Goal: Transaction & Acquisition: Subscribe to service/newsletter

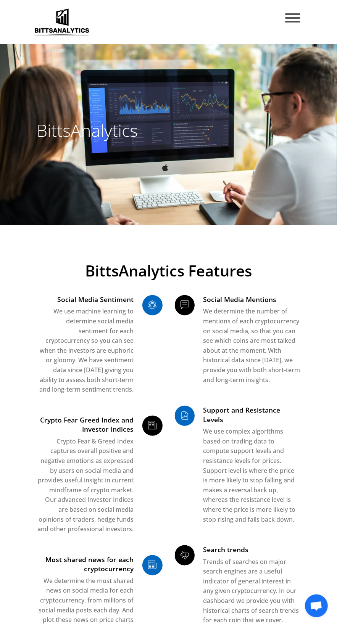
click at [298, 16] on span "Toggle navigation" at bounding box center [292, 17] width 15 height 9
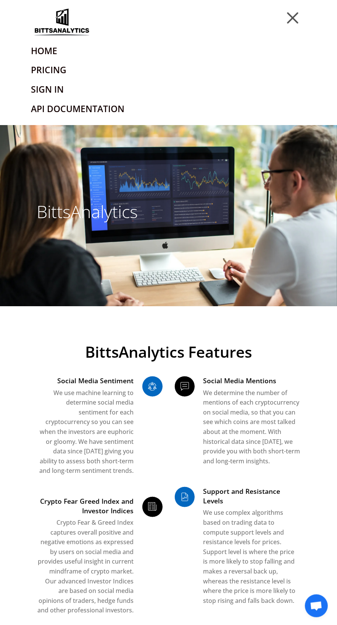
click at [129, 51] on link "Home" at bounding box center [168, 50] width 275 height 19
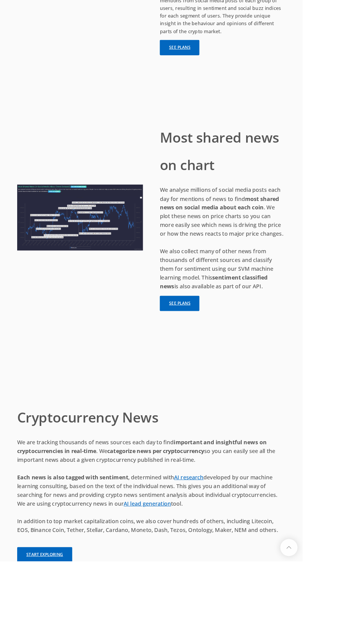
scroll to position [4804, 0]
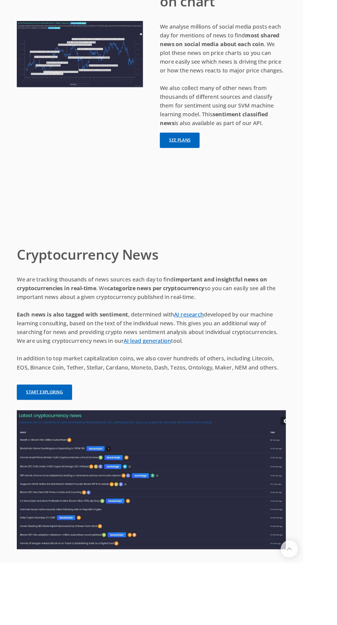
click at [206, 164] on link "See plans" at bounding box center [200, 155] width 44 height 17
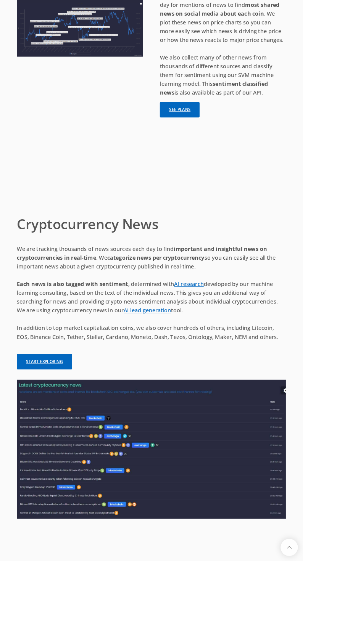
scroll to position [5062, 0]
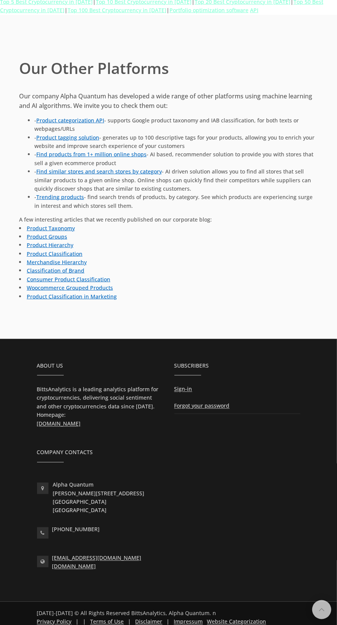
scroll to position [6512, 0]
